Goal: Task Accomplishment & Management: Manage account settings

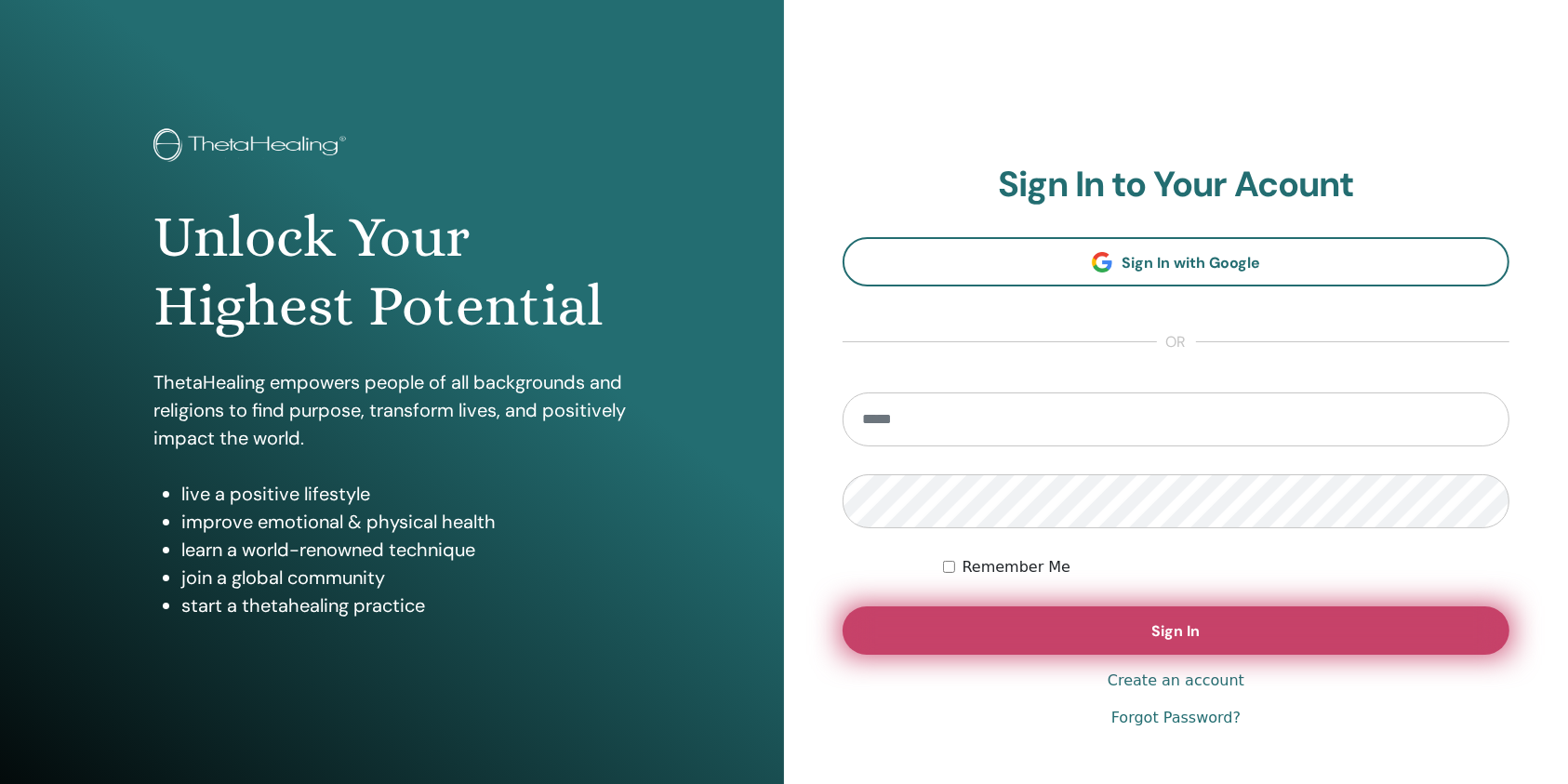
type input "**********"
click at [1003, 641] on button "Sign In" at bounding box center [1176, 630] width 667 height 49
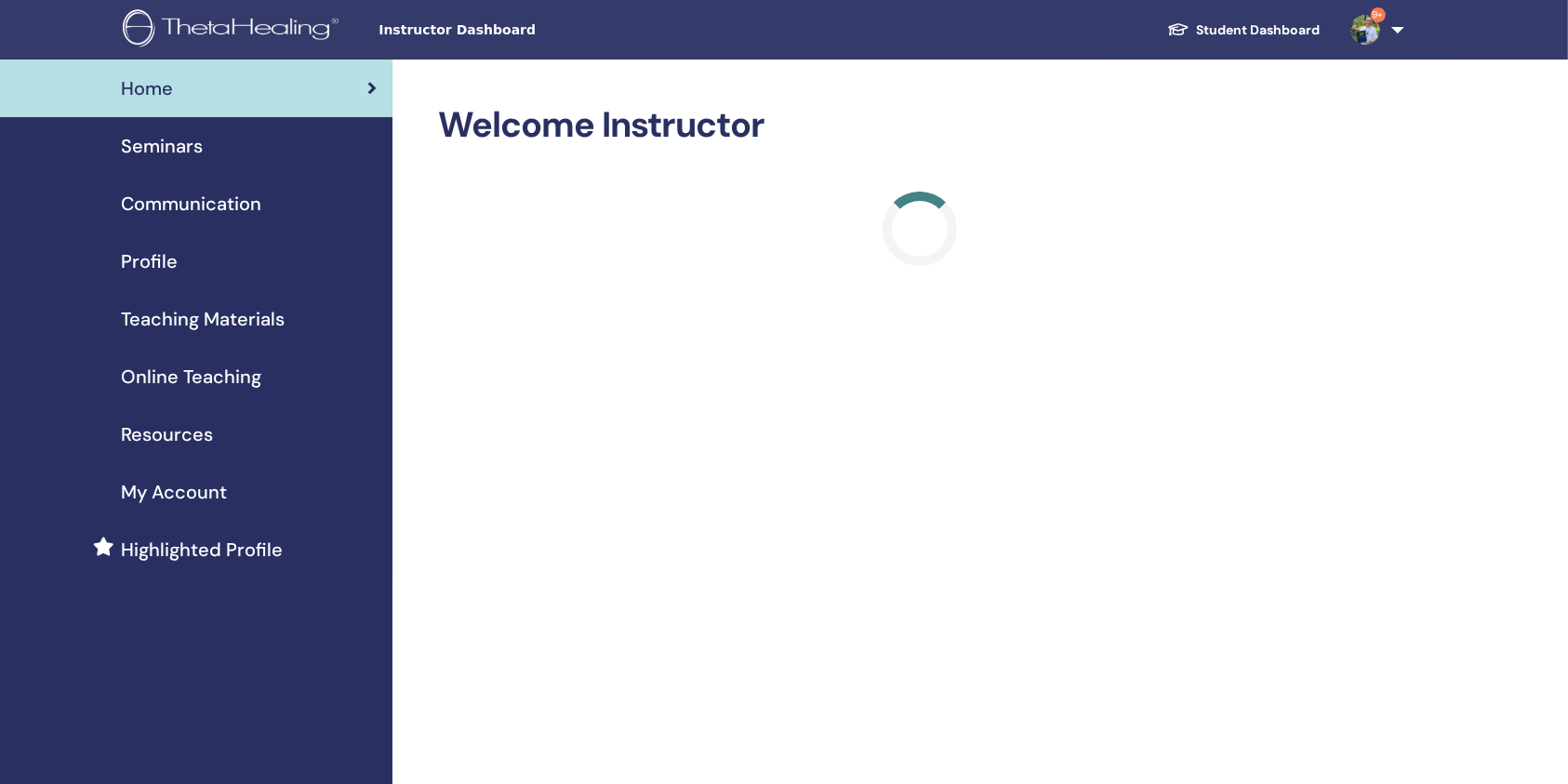
click at [227, 152] on div "Seminars" at bounding box center [196, 146] width 363 height 28
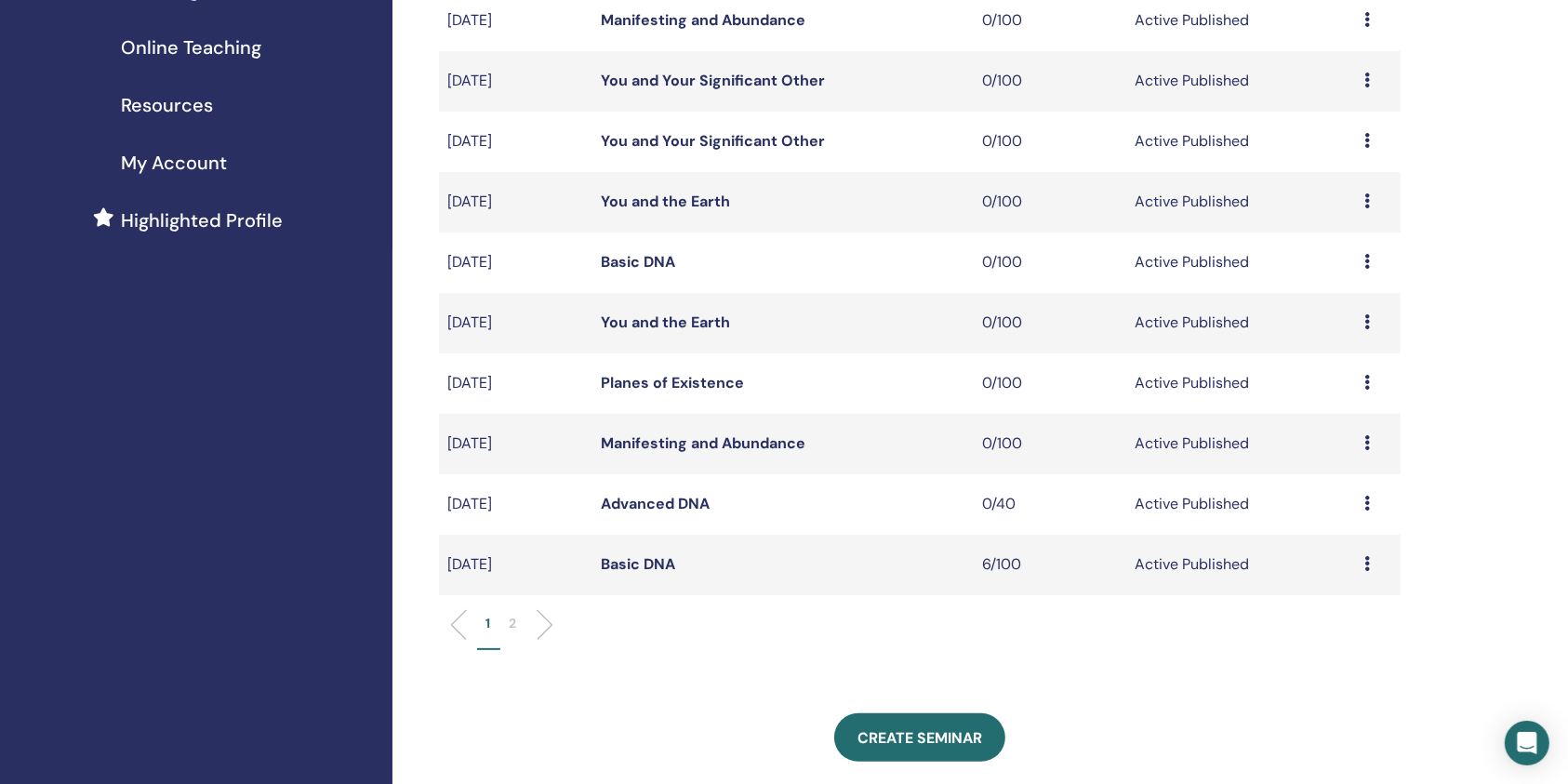
scroll to position [372, 0]
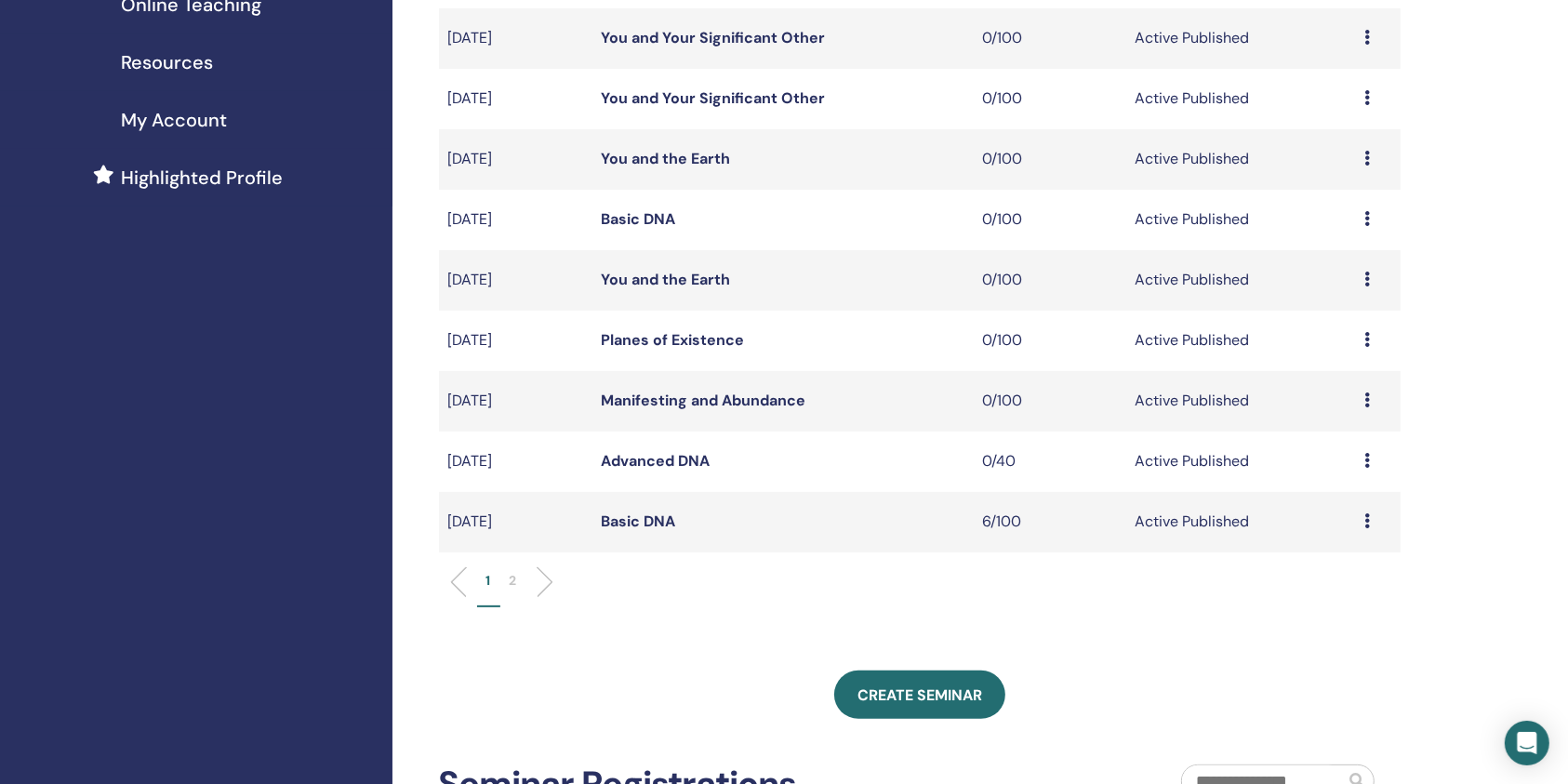
click at [676, 526] on td "Basic DNA" at bounding box center [783, 522] width 383 height 61
click at [661, 527] on link "Basic DNA" at bounding box center [637, 522] width 75 height 20
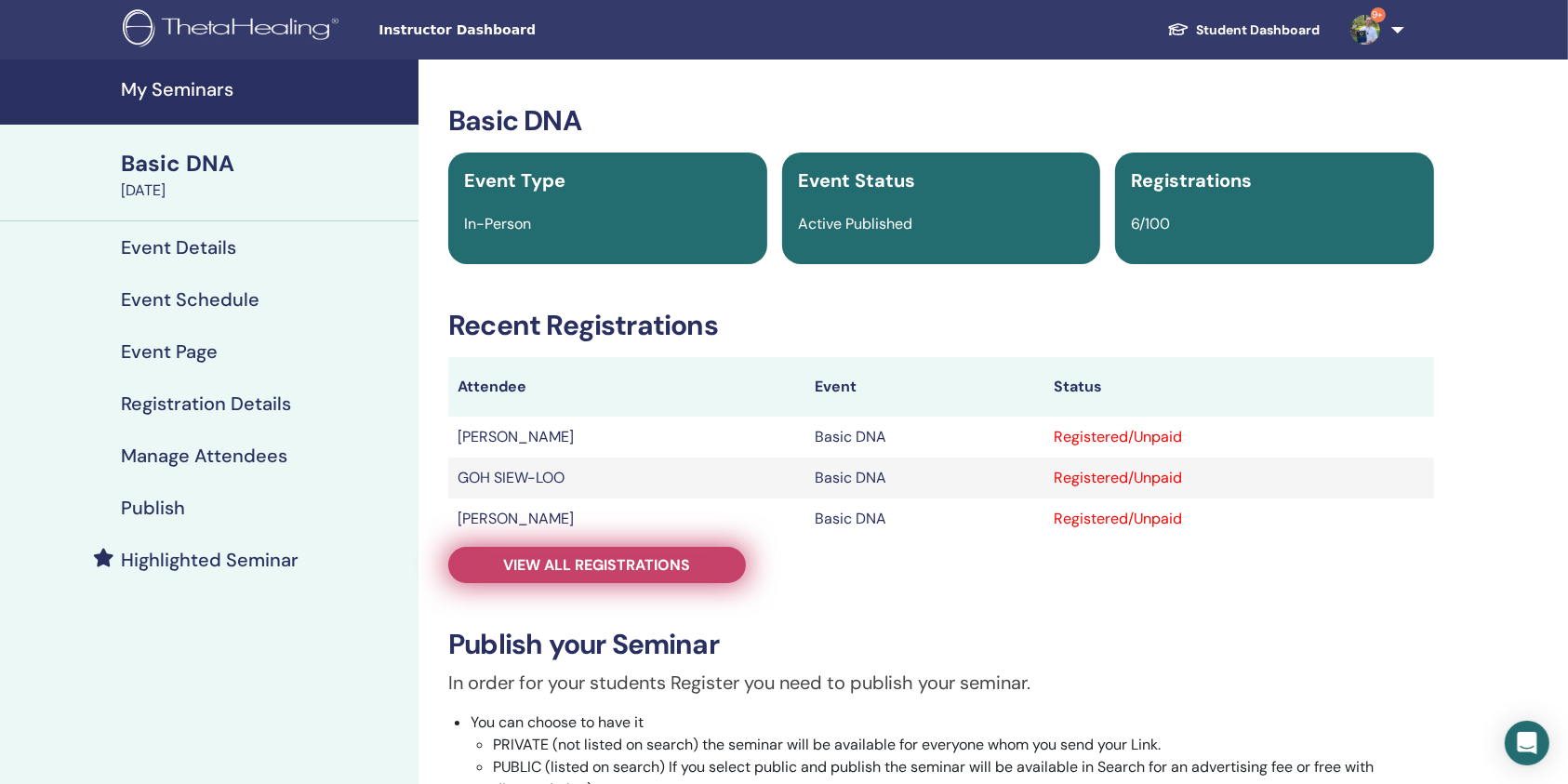
click at [615, 556] on span "View all registrations" at bounding box center [598, 565] width 187 height 20
